Goal: Task Accomplishment & Management: Manage account settings

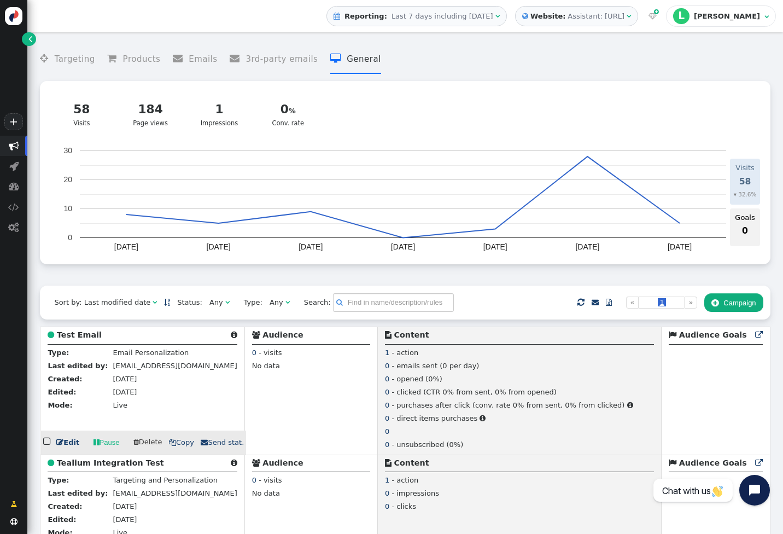
click at [80, 336] on b "Test Email" at bounding box center [79, 334] width 45 height 9
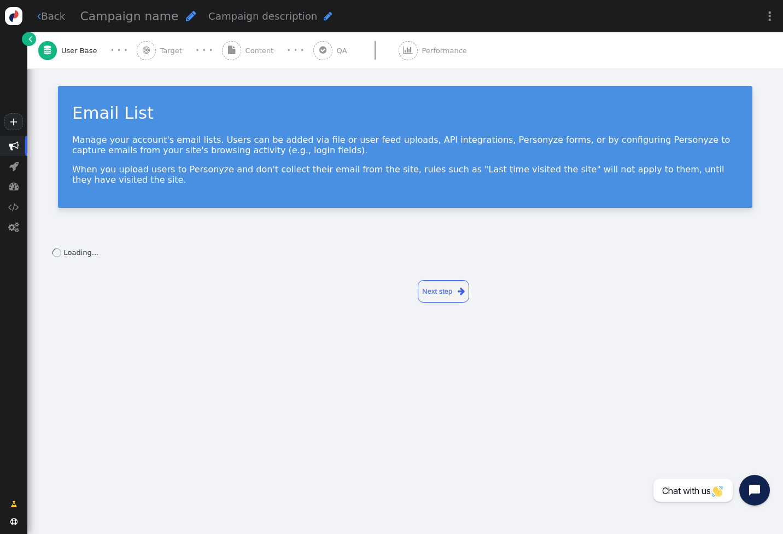
click at [319, 50] on span "" at bounding box center [322, 50] width 19 height 19
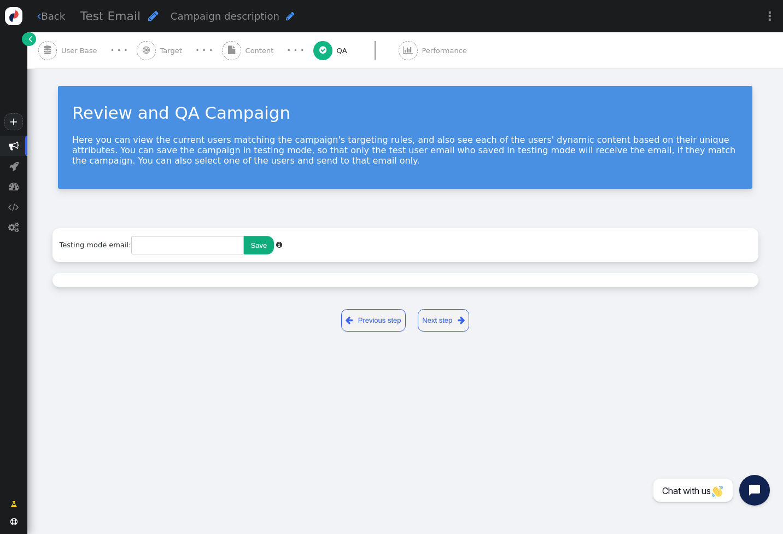
type input "[EMAIL_ADDRESS][DOMAIN_NAME]"
click at [441, 45] on span "Performance" at bounding box center [446, 50] width 49 height 11
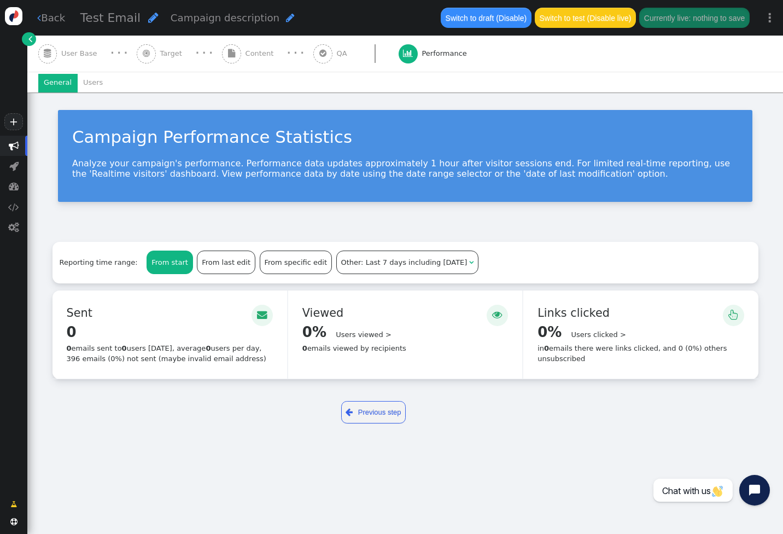
click at [236, 50] on div " Content" at bounding box center [250, 54] width 56 height 36
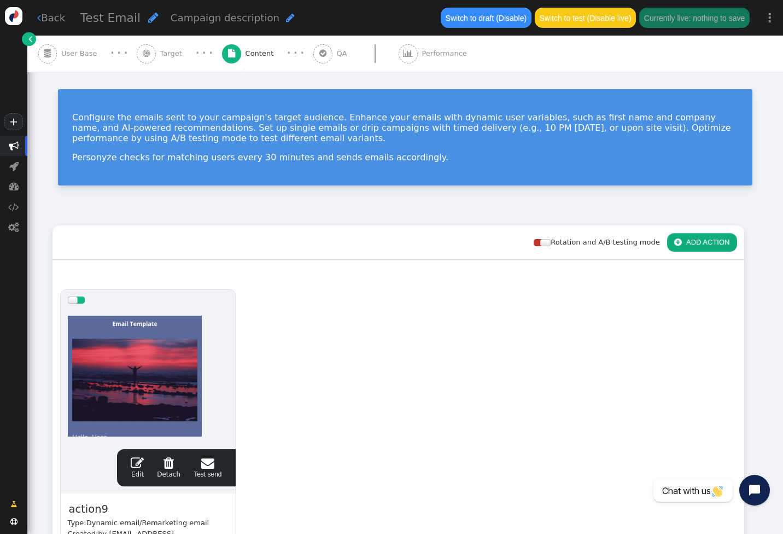
scroll to position [140, 0]
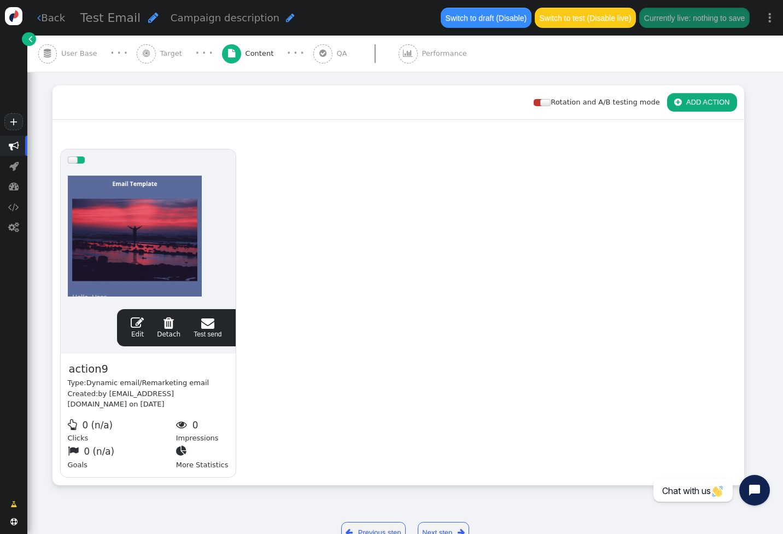
click at [138, 320] on span "" at bounding box center [137, 322] width 13 height 13
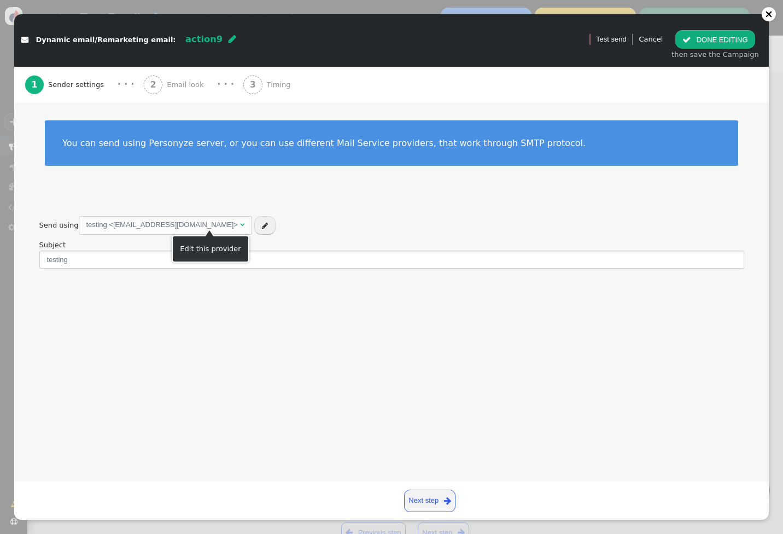
click at [262, 223] on span "" at bounding box center [265, 225] width 6 height 7
click at [180, 220] on div "testing <[EMAIL_ADDRESS][DOMAIN_NAME]>" at bounding box center [161, 224] width 151 height 11
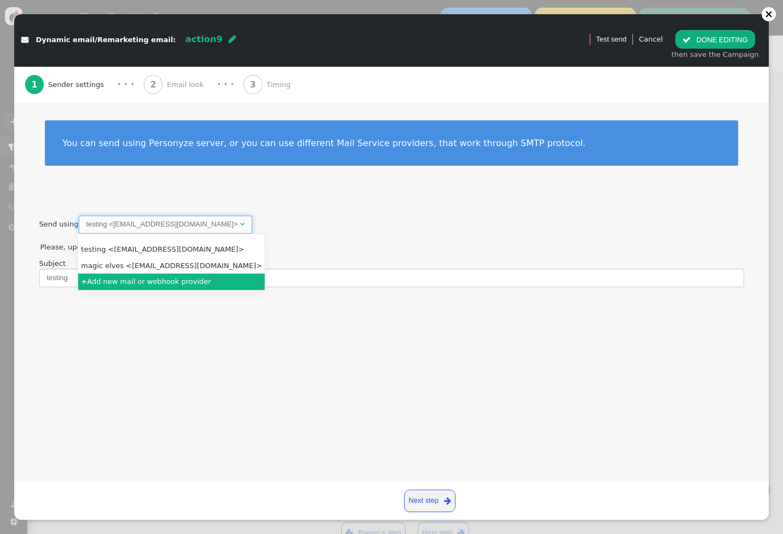
radio input "false"
radio input "true"
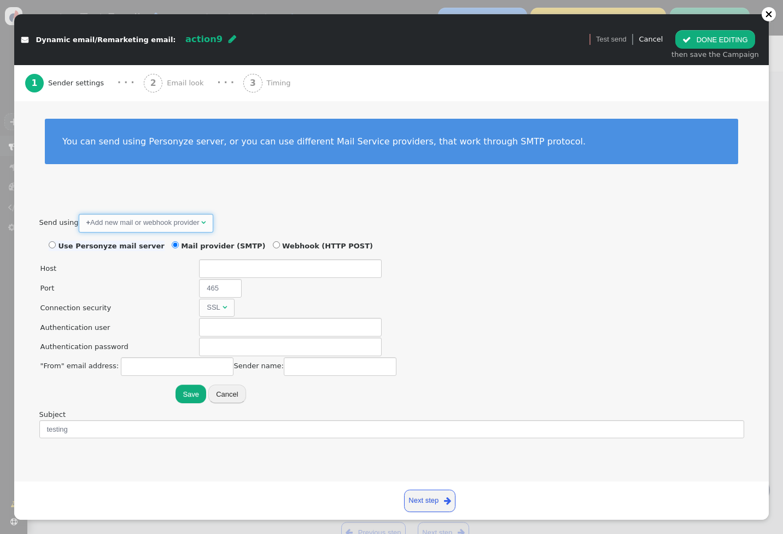
click at [124, 249] on li "Use Personyze mail server" at bounding box center [107, 246] width 116 height 11
radio input "true"
radio input "false"
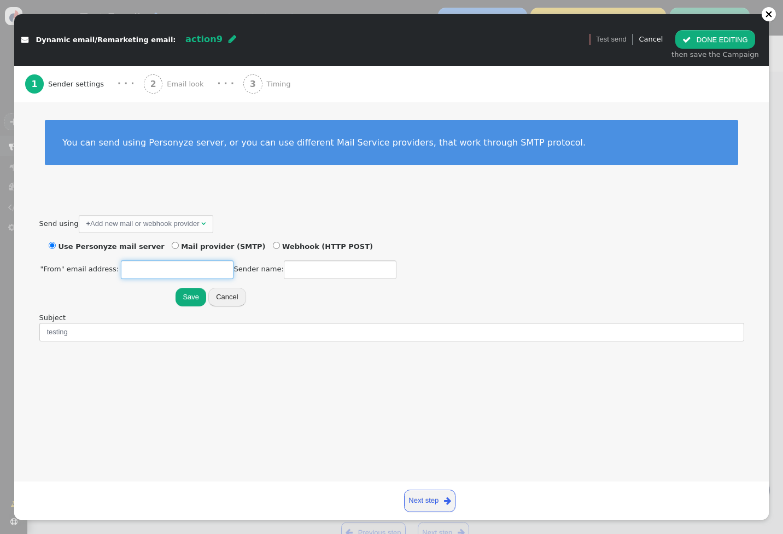
click at [147, 268] on input "text" at bounding box center [177, 269] width 113 height 19
type input "[EMAIL_ADDRESS][DOMAIN_NAME]"
click at [293, 265] on input "text" at bounding box center [340, 269] width 113 height 19
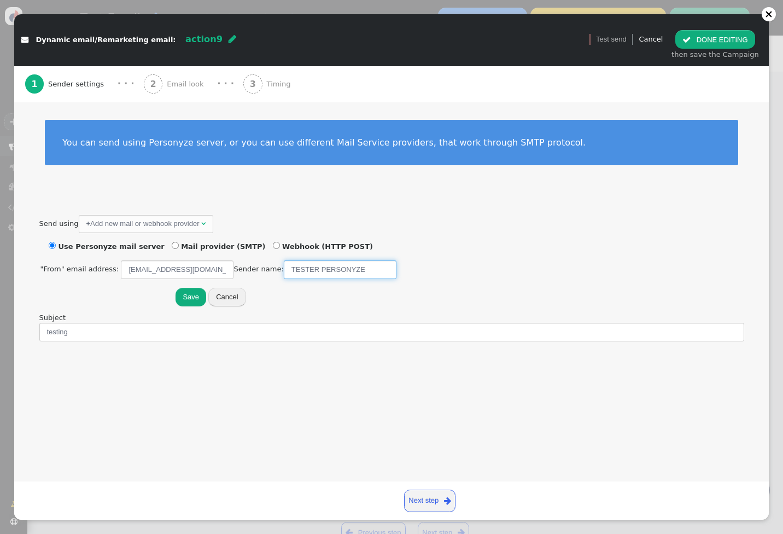
click at [312, 268] on input "TESTER PERSONYZE" at bounding box center [340, 269] width 113 height 19
drag, startPoint x: 307, startPoint y: 267, endPoint x: 283, endPoint y: 267, distance: 24.1
click at [284, 267] on input "TEST PERSONYZE" at bounding box center [340, 269] width 113 height 19
click at [335, 268] on input "PERSONYZE" at bounding box center [340, 269] width 113 height 19
paste input "TEST"
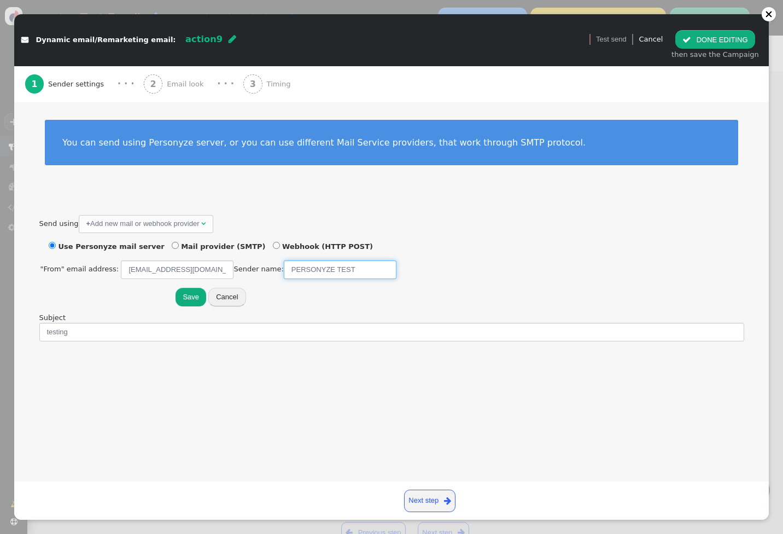
type input "PERSONYZE TEST"
click at [189, 297] on button "Save" at bounding box center [191, 297] width 31 height 19
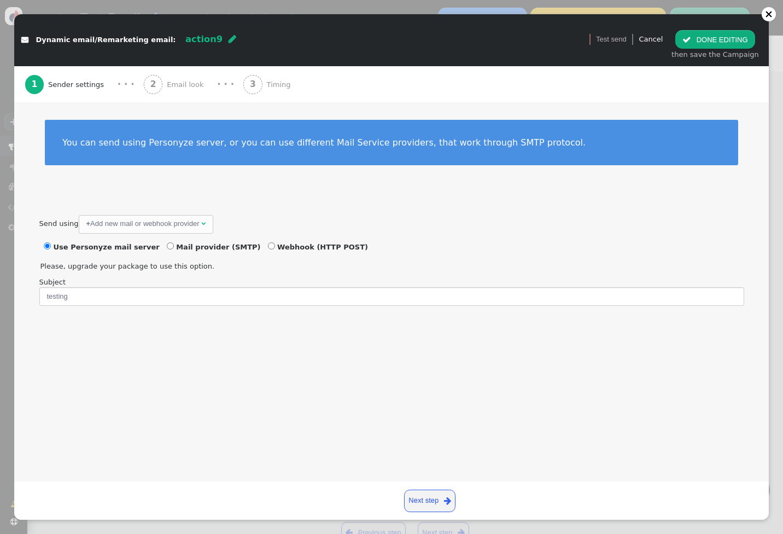
click at [249, 81] on div "3 Timing" at bounding box center [268, 84] width 51 height 36
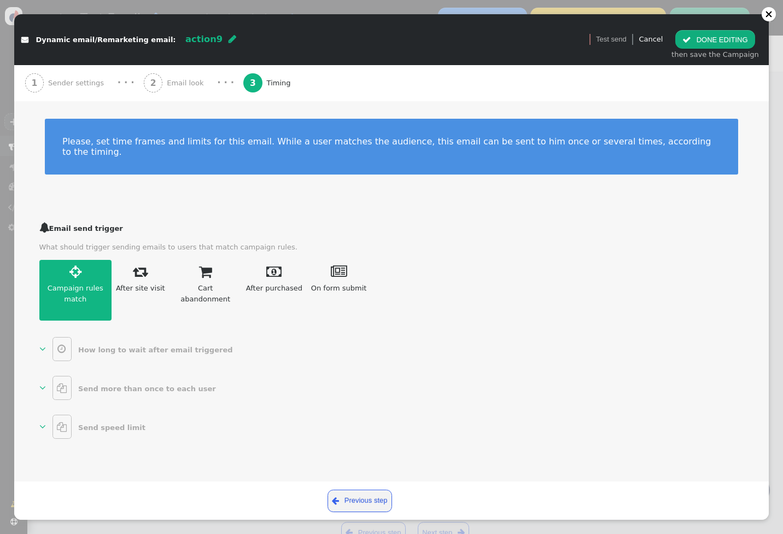
click at [130, 346] on b "How long to wait after email triggered" at bounding box center [155, 350] width 154 height 8
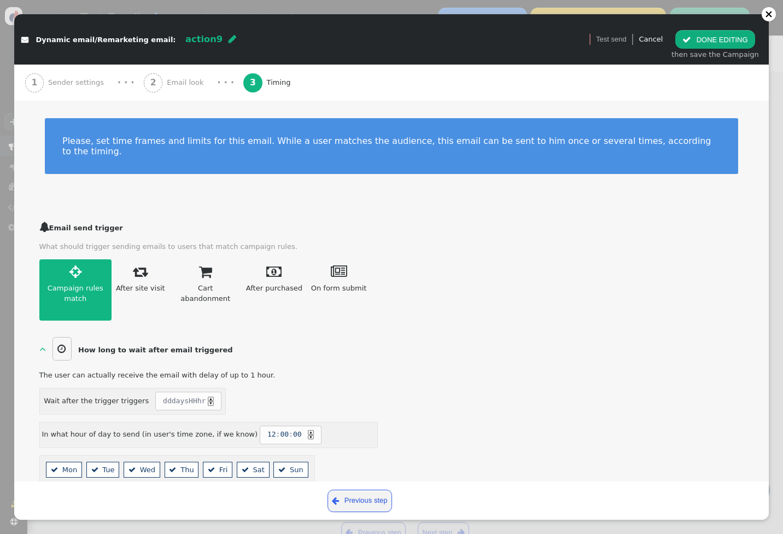
scroll to position [80, 0]
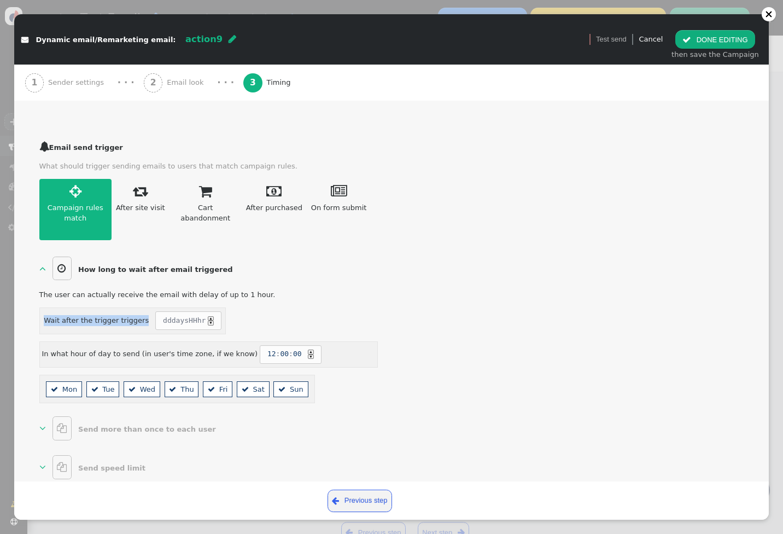
drag, startPoint x: 43, startPoint y: 310, endPoint x: 141, endPoint y: 305, distance: 98.0
click at [141, 307] on div "Wait after the trigger triggers dd days HH hr ▲ ▼" at bounding box center [132, 320] width 187 height 27
click at [120, 315] on span "Wait after the trigger triggers" at bounding box center [96, 320] width 105 height 11
drag, startPoint x: 43, startPoint y: 309, endPoint x: 141, endPoint y: 308, distance: 97.9
click at [141, 308] on div "Wait after the trigger triggers dd days HH hr ▲ ▼" at bounding box center [132, 320] width 187 height 27
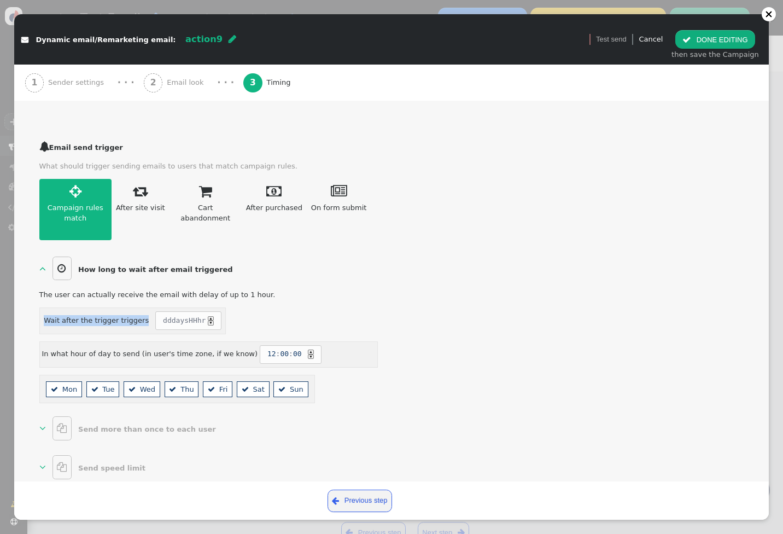
scroll to position [65, 0]
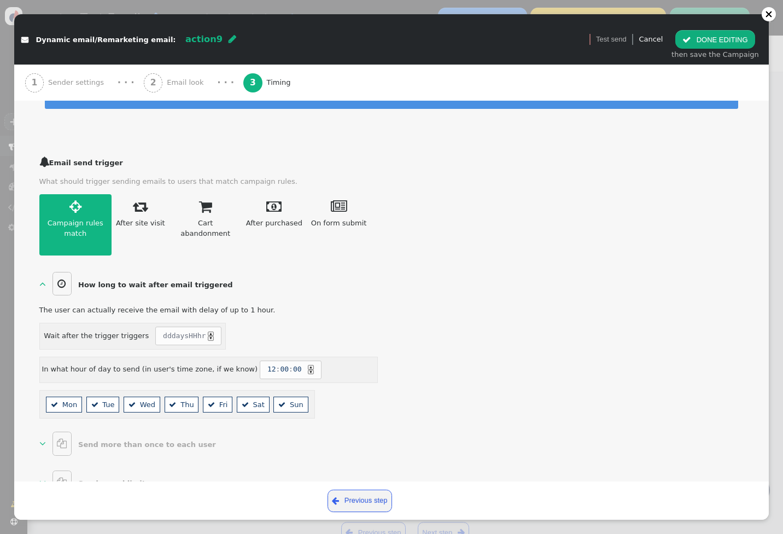
click at [155, 336] on div "Wait after the trigger triggers dd days HH hr ▲ ▼" at bounding box center [132, 336] width 187 height 27
click at [163, 330] on span "dd" at bounding box center [167, 335] width 9 height 11
click at [179, 326] on span "dd days HH hr ▲ ▼" at bounding box center [188, 335] width 66 height 19
click at [163, 330] on span "dd" at bounding box center [167, 335] width 9 height 11
click at [190, 330] on span "HH" at bounding box center [193, 335] width 9 height 11
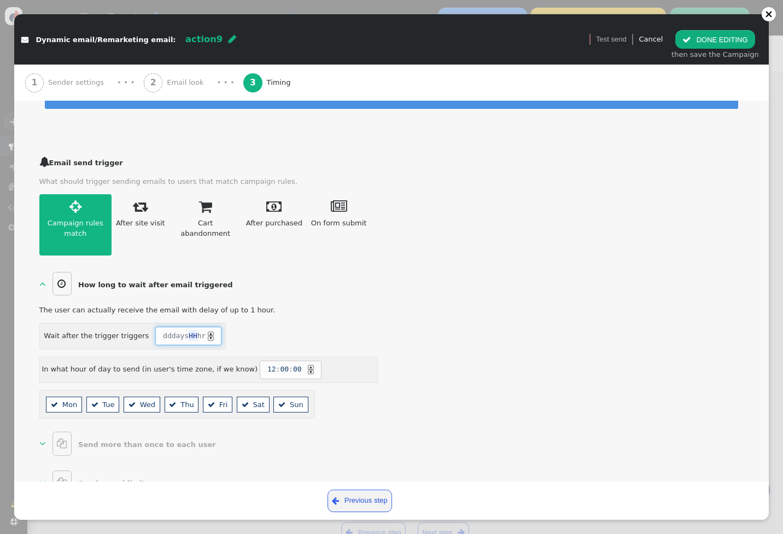
click at [185, 339] on div "The user can actually receive the email with delay of up to 1 hour. Wait after …" at bounding box center [208, 362] width 339 height 114
click at [147, 218] on div "After site visit" at bounding box center [140, 223] width 49 height 11
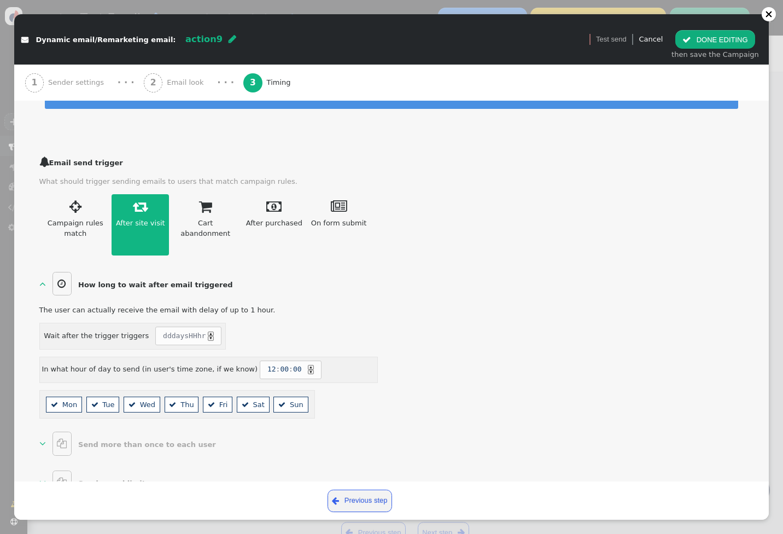
click at [182, 195] on link " Cart abandonment" at bounding box center [205, 224] width 73 height 61
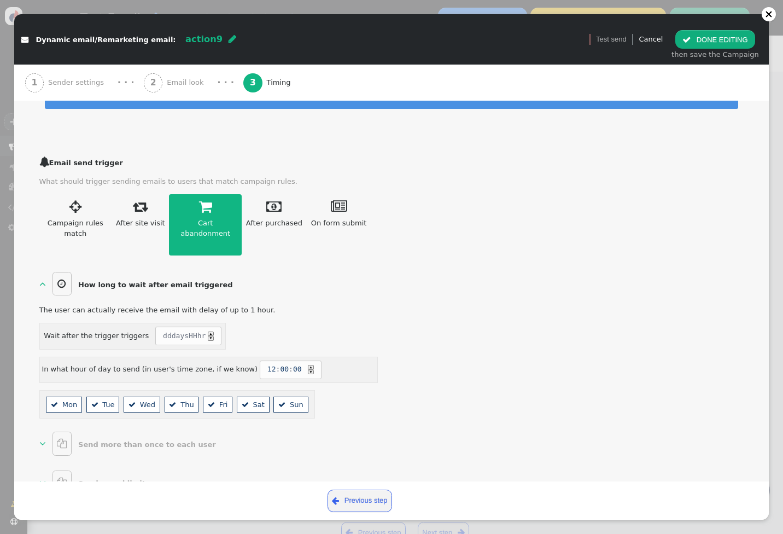
click at [73, 206] on link " Campaign rules match" at bounding box center [75, 224] width 73 height 61
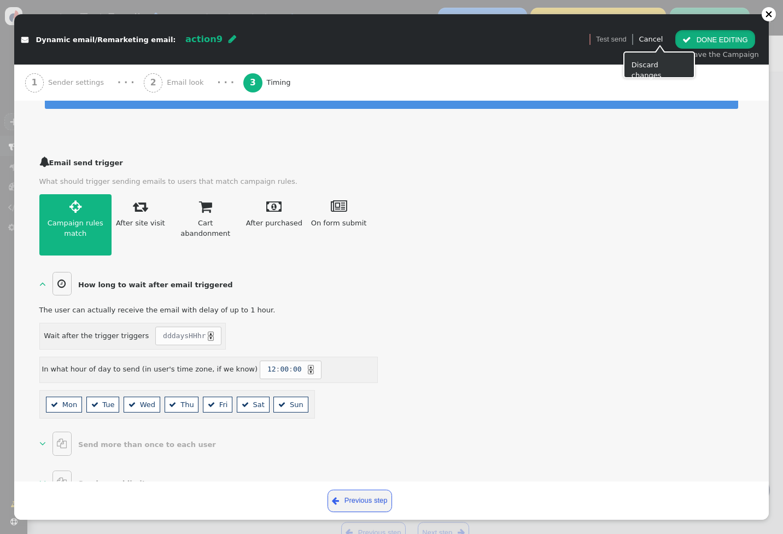
click at [710, 37] on button " DONE EDITING" at bounding box center [714, 39] width 79 height 19
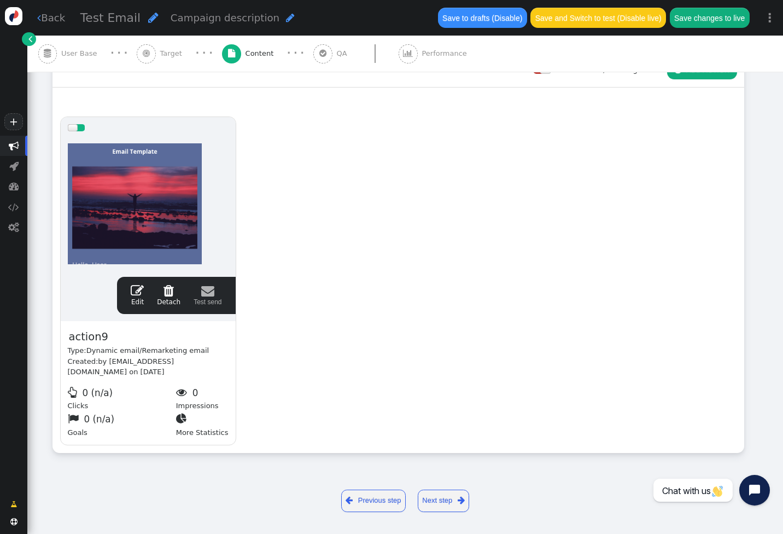
scroll to position [0, 0]
